Goal: Check status: Check status

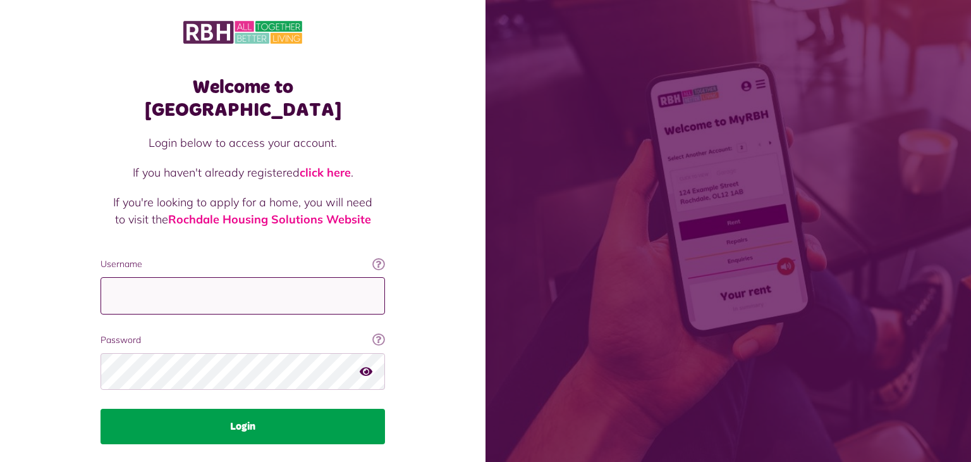
type input "**********"
click at [236, 409] on button "Login" at bounding box center [243, 426] width 285 height 35
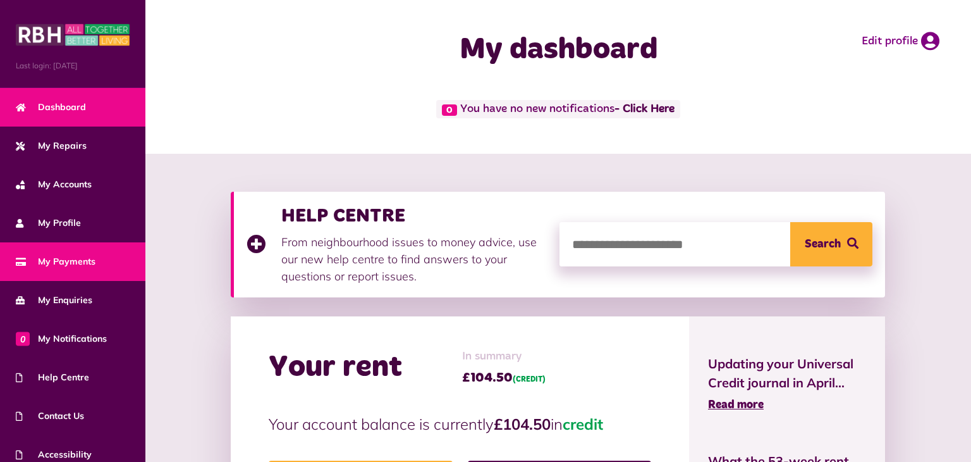
click at [90, 257] on span "My Payments" at bounding box center [56, 261] width 80 height 13
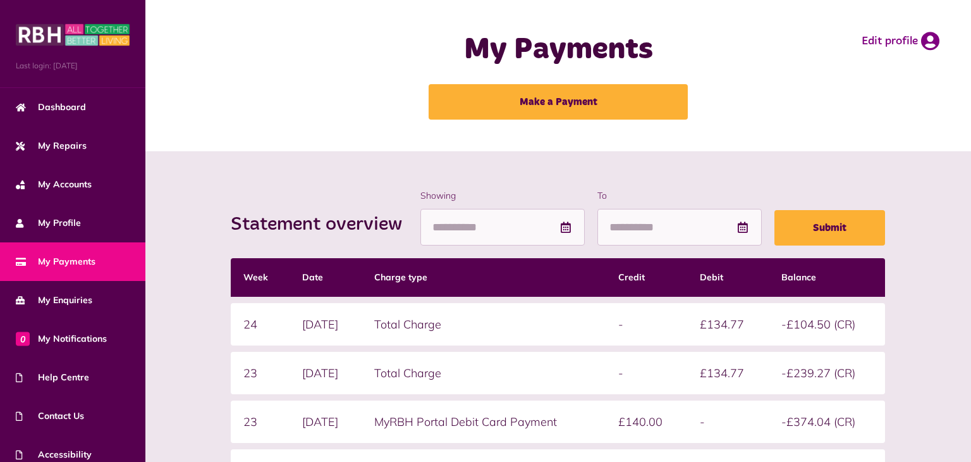
click at [962, 364] on div "Statement overview Showing To Submit Week Date Charge type Credit Debit Balance…" at bounding box center [558, 445] width 826 height 588
click at [964, 372] on div "Statement overview Showing To Submit Week Date Charge type Credit Debit Balance…" at bounding box center [558, 445] width 826 height 588
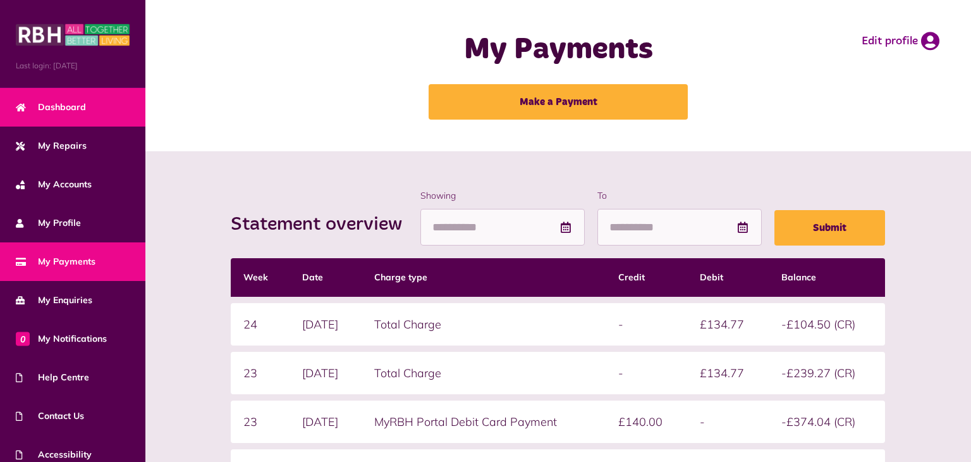
click at [94, 108] on link "Dashboard" at bounding box center [72, 107] width 145 height 39
